Goal: Information Seeking & Learning: Find specific fact

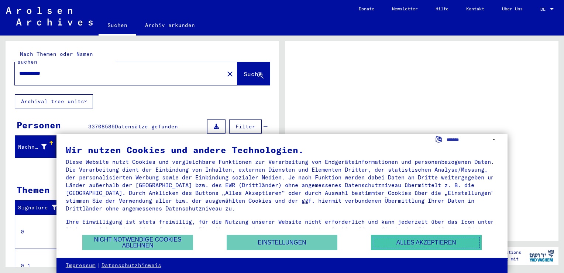
click at [421, 240] on button "Alles akzeptieren" at bounding box center [426, 241] width 111 height 15
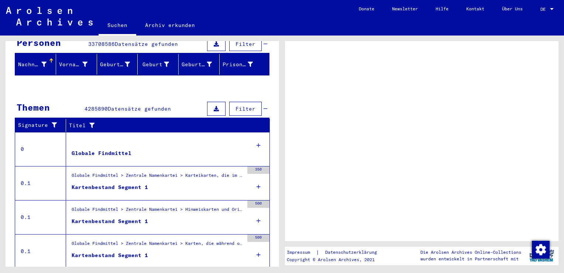
scroll to position [114, 0]
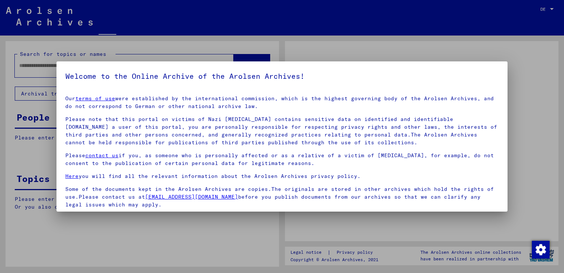
type input "**********"
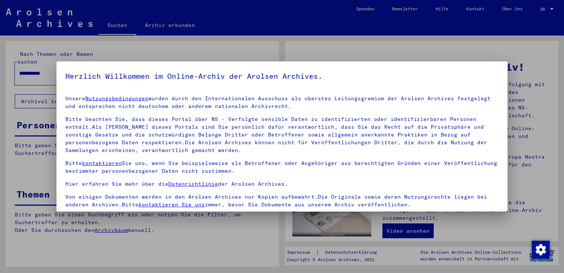
drag, startPoint x: 275, startPoint y: 110, endPoint x: 288, endPoint y: 225, distance: 115.6
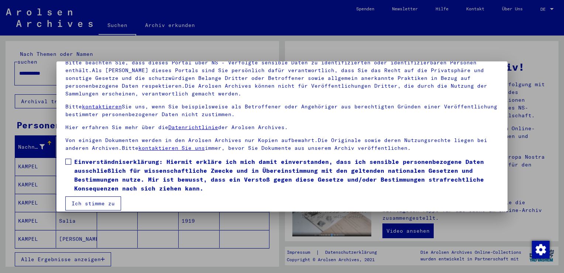
scroll to position [64, 0]
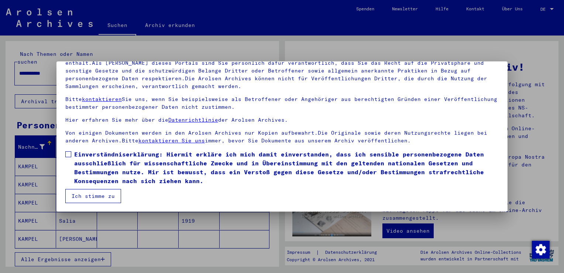
click at [92, 199] on button "Ich stimme zu" at bounding box center [93, 196] width 56 height 14
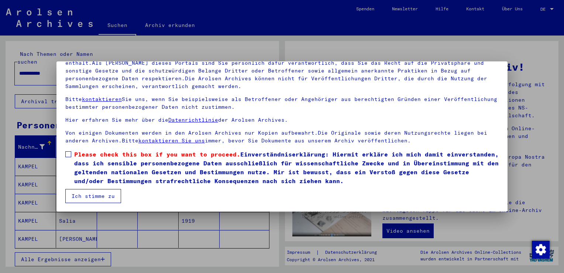
click at [69, 155] on span at bounding box center [68, 154] width 6 height 6
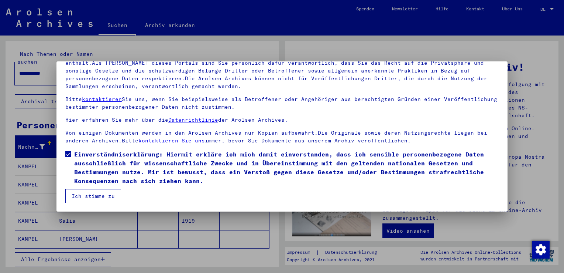
click at [92, 194] on button "Ich stimme zu" at bounding box center [93, 196] width 56 height 14
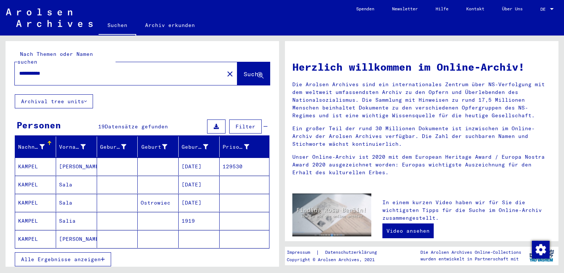
click at [53, 178] on mat-cell "KAMPEL" at bounding box center [35, 184] width 41 height 18
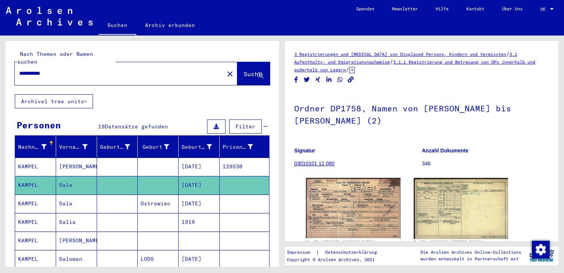
click at [39, 157] on mat-cell "KAMPEL" at bounding box center [35, 166] width 41 height 18
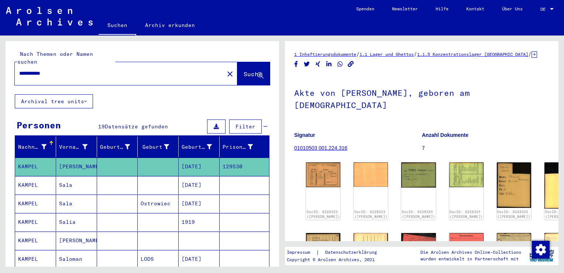
click at [34, 178] on mat-cell "KAMPEL" at bounding box center [35, 185] width 41 height 18
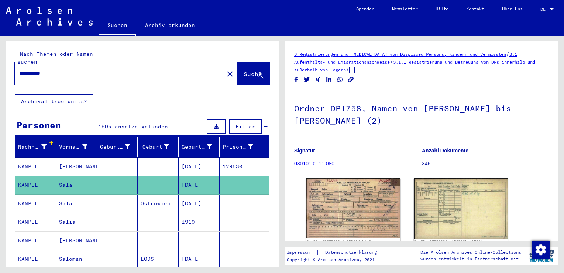
click at [88, 196] on mat-cell "Sala" at bounding box center [76, 203] width 41 height 18
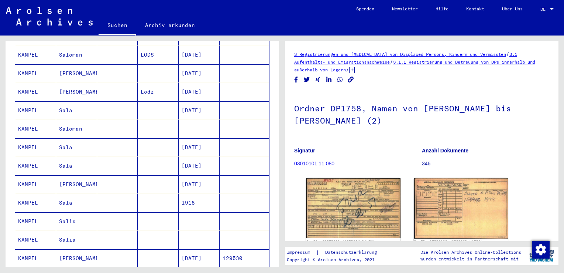
scroll to position [205, 0]
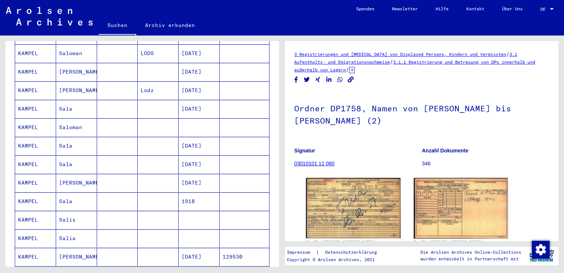
click at [88, 100] on mat-cell "Sala" at bounding box center [76, 109] width 41 height 18
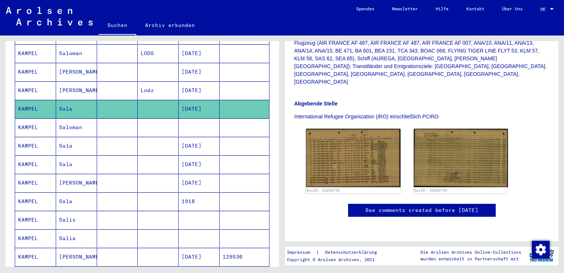
scroll to position [253, 0]
click at [164, 137] on mat-cell at bounding box center [158, 146] width 41 height 18
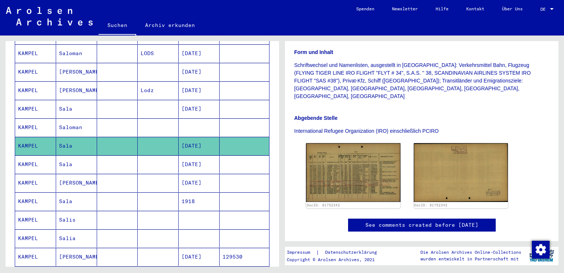
scroll to position [209, 0]
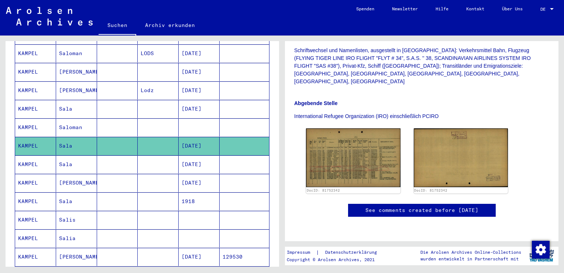
click at [97, 155] on mat-cell at bounding box center [117, 164] width 41 height 18
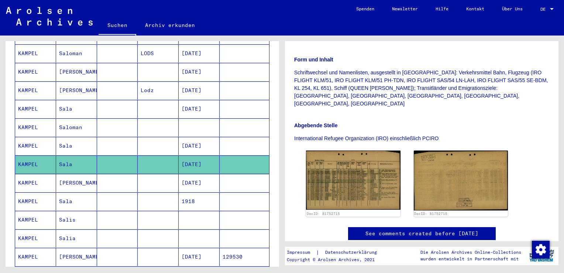
scroll to position [162, 0]
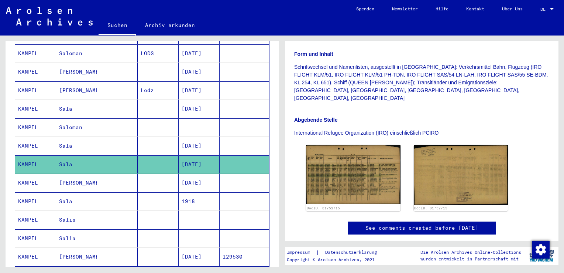
click at [74, 192] on mat-cell "Sala" at bounding box center [76, 201] width 41 height 18
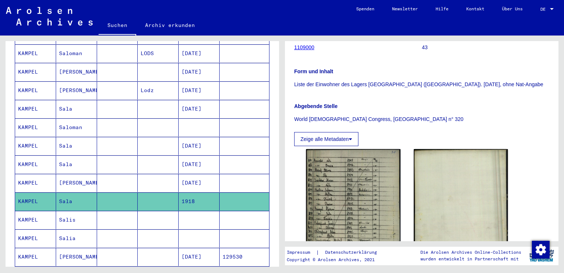
scroll to position [171, 0]
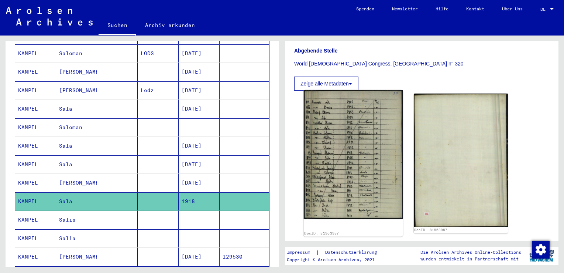
click at [377, 166] on img at bounding box center [353, 154] width 99 height 129
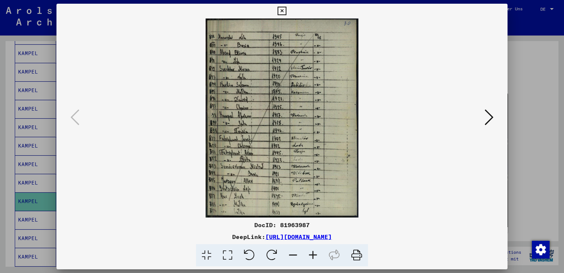
click at [527, 154] on div at bounding box center [282, 136] width 564 height 273
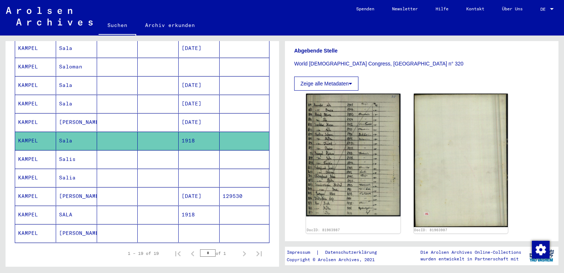
scroll to position [275, 0]
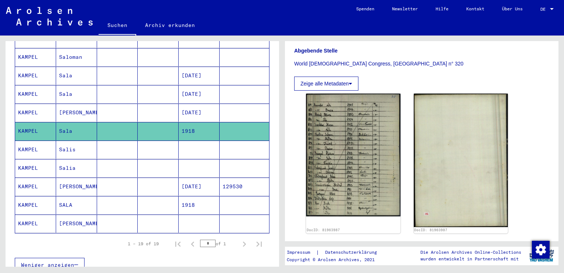
click at [74, 196] on mat-cell "SALA" at bounding box center [76, 205] width 41 height 18
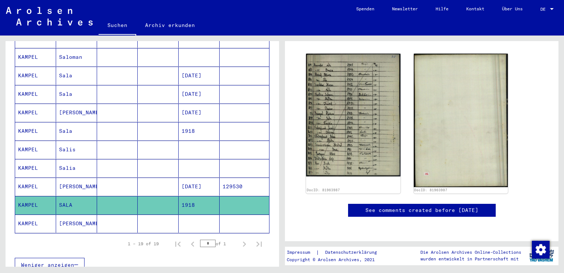
scroll to position [55, 0]
